Goal: Information Seeking & Learning: Learn about a topic

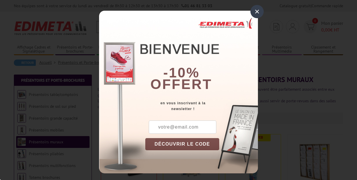
scroll to position [2, 0]
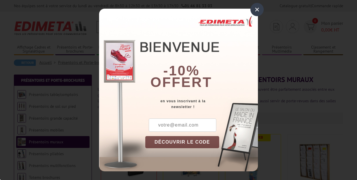
click at [257, 10] on div "×" at bounding box center [256, 9] width 13 height 13
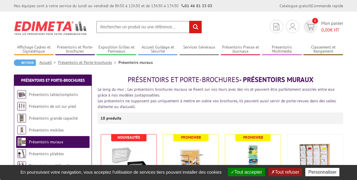
click at [257, 10] on div "Nos équipes sont à votre service du lundi au vendredi de 8h30 à 12h30 et de 13h…" at bounding box center [178, 6] width 357 height 12
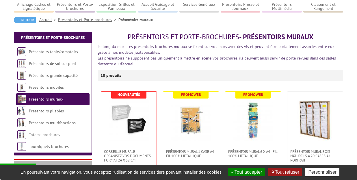
scroll to position [47, 0]
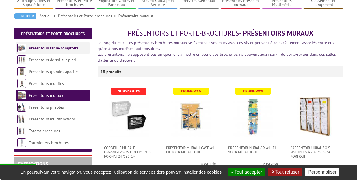
click at [65, 47] on link "Présentoirs table/comptoirs" at bounding box center [53, 47] width 49 height 5
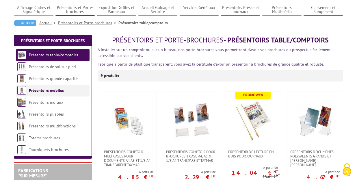
scroll to position [43, 0]
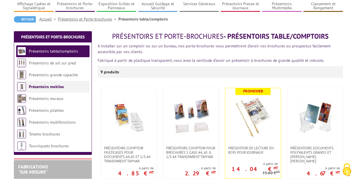
click at [55, 86] on link "Présentoirs mobiles" at bounding box center [46, 86] width 35 height 5
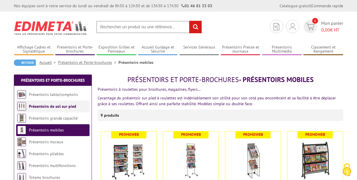
click at [52, 106] on link "Présentoirs de sol sur pied" at bounding box center [52, 106] width 47 height 5
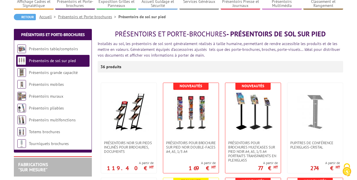
scroll to position [46, 0]
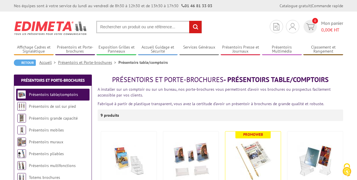
scroll to position [43, 0]
